Goal: Task Accomplishment & Management: Manage account settings

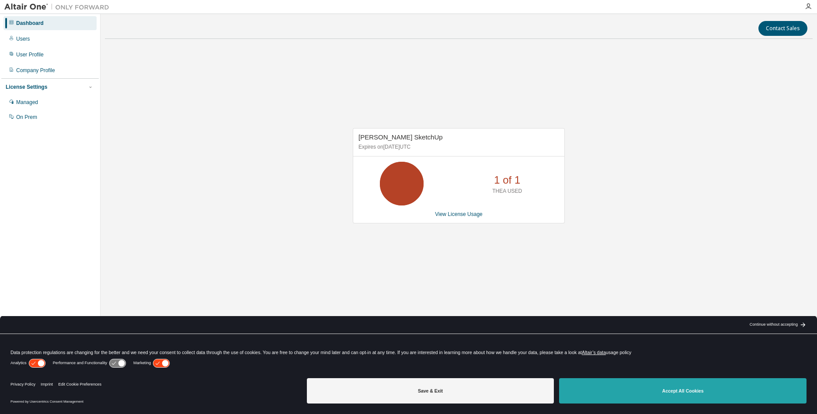
click at [679, 393] on button "Accept All Cookies" at bounding box center [682, 390] width 247 height 25
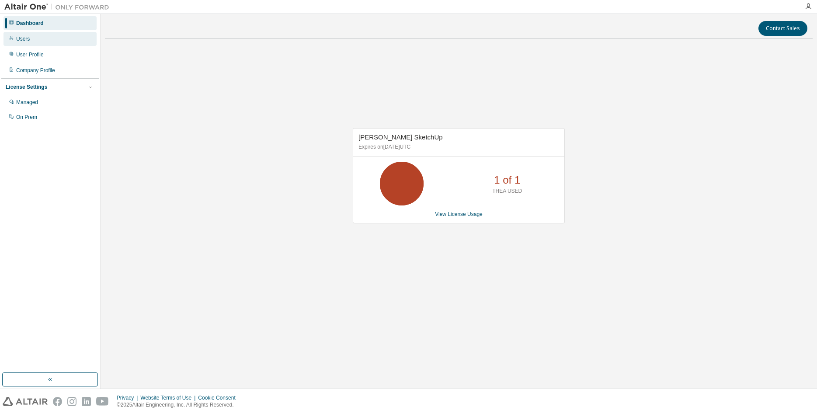
click at [27, 40] on div "Users" at bounding box center [23, 38] width 14 height 7
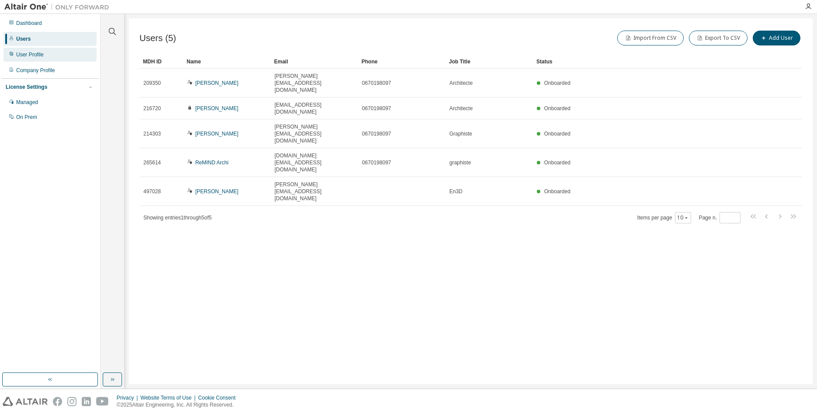
click at [36, 55] on div "User Profile" at bounding box center [30, 54] width 28 height 7
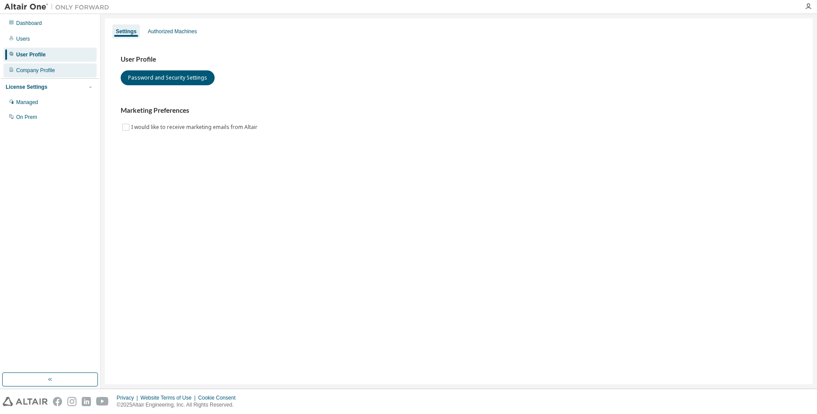
click at [43, 71] on div "Company Profile" at bounding box center [35, 70] width 39 height 7
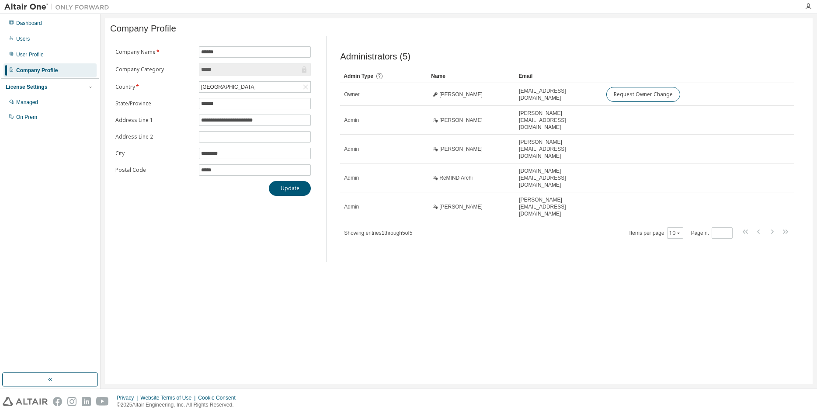
click at [38, 87] on div "License Settings" at bounding box center [27, 86] width 42 height 7
click at [24, 85] on div "License Settings" at bounding box center [27, 86] width 42 height 7
click at [28, 100] on div "Managed" at bounding box center [27, 102] width 22 height 7
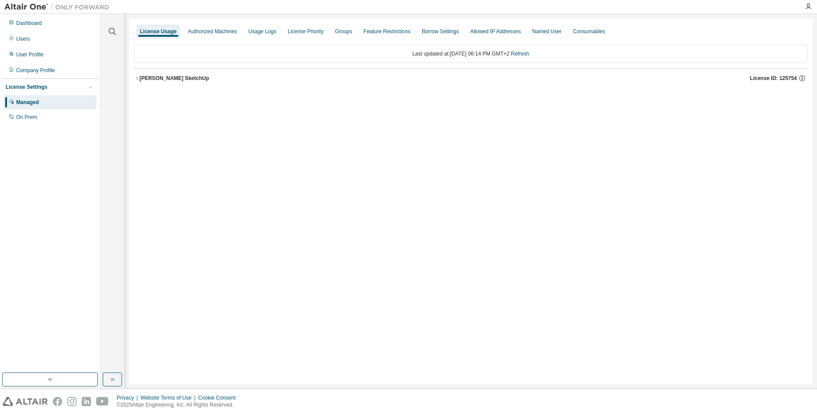
click at [138, 76] on icon "button" at bounding box center [136, 78] width 5 height 5
click at [214, 31] on div "Authorized Machines" at bounding box center [212, 31] width 49 height 7
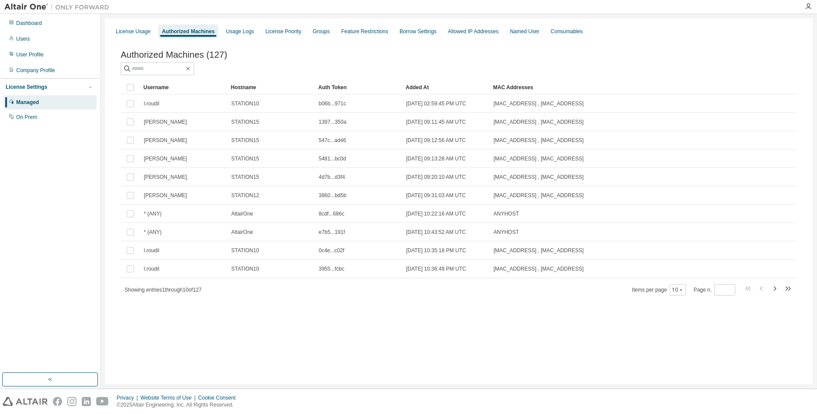
click at [136, 33] on div "License Usage" at bounding box center [133, 31] width 35 height 7
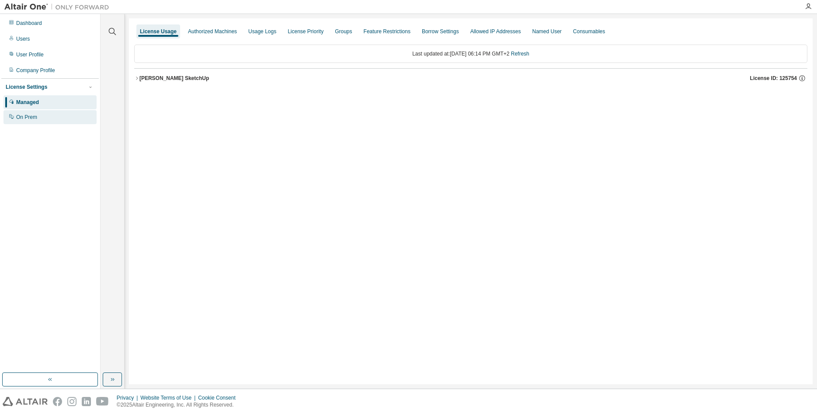
click at [33, 119] on div "On Prem" at bounding box center [26, 117] width 21 height 7
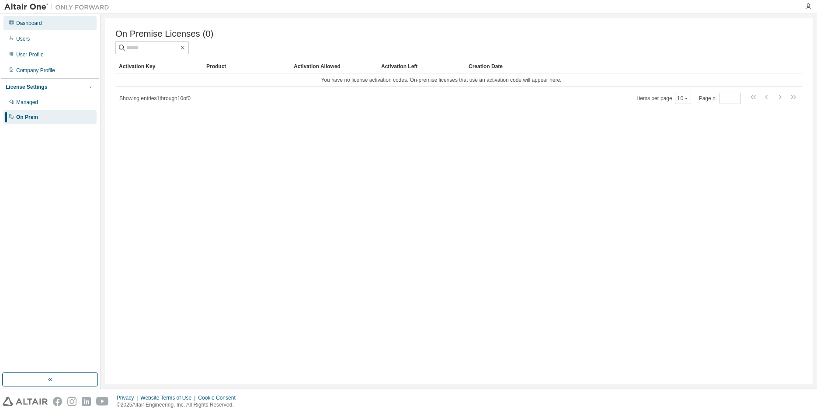
click at [31, 23] on div "Dashboard" at bounding box center [29, 23] width 26 height 7
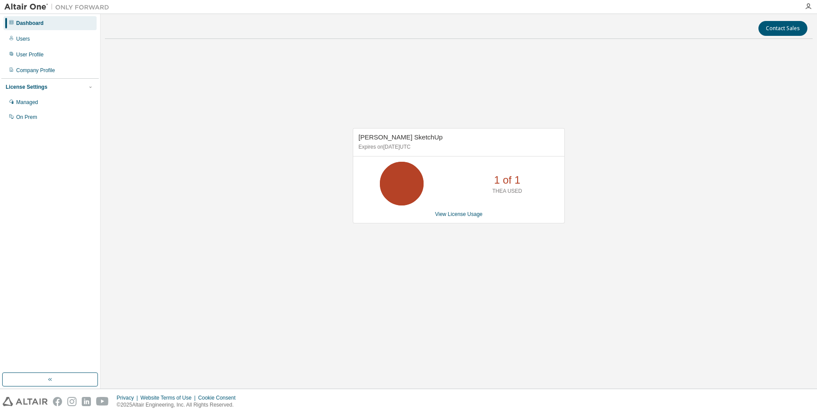
click at [535, 84] on div "[PERSON_NAME] SketchUp Expires on [DATE] UTC 1 of 1 THEA USED View License Usage" at bounding box center [458, 180] width 707 height 269
click at [33, 38] on div "Users" at bounding box center [49, 39] width 93 height 14
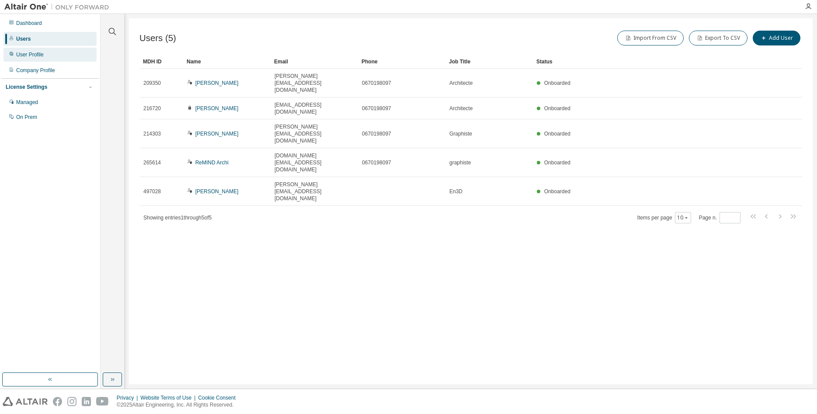
click at [24, 55] on div "User Profile" at bounding box center [30, 54] width 28 height 7
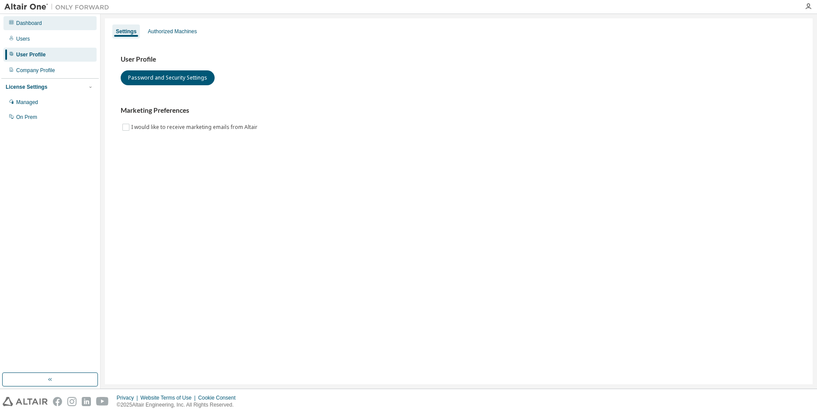
click at [24, 23] on div "Dashboard" at bounding box center [29, 23] width 26 height 7
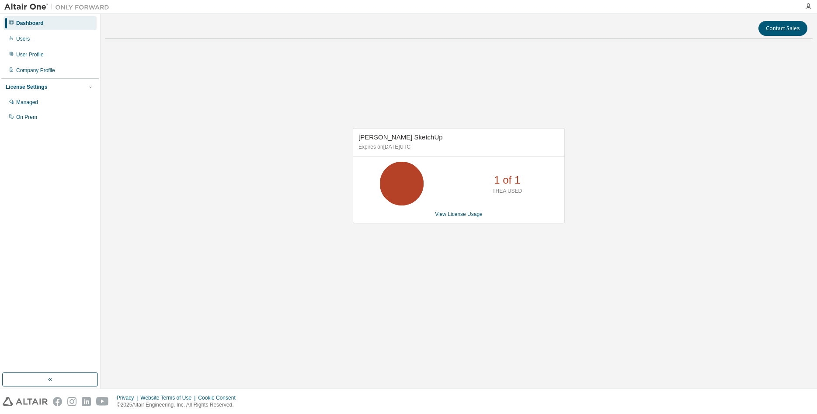
click at [399, 177] on icon at bounding box center [402, 184] width 22 height 22
click at [405, 135] on span "[PERSON_NAME] SketchUp" at bounding box center [400, 136] width 84 height 7
click at [460, 214] on link "View License Usage" at bounding box center [459, 214] width 48 height 6
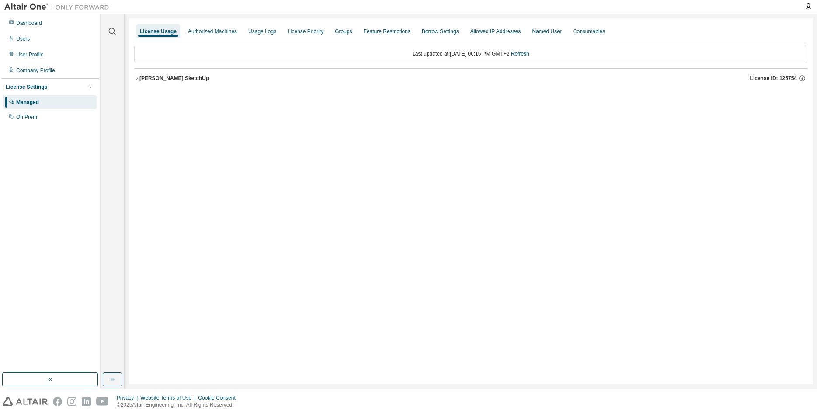
click at [135, 77] on icon "button" at bounding box center [136, 78] width 5 height 5
click at [154, 78] on div "[PERSON_NAME] SketchUp" at bounding box center [173, 78] width 69 height 7
click at [170, 115] on div "TheaRenderSketchUpFeature" at bounding box center [186, 114] width 79 height 8
